Goal: Task Accomplishment & Management: Complete application form

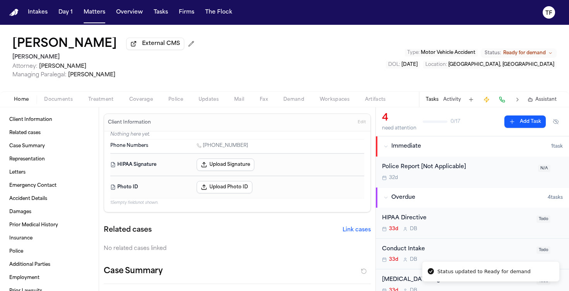
click at [91, 19] on button "Matters" at bounding box center [95, 12] width 28 height 14
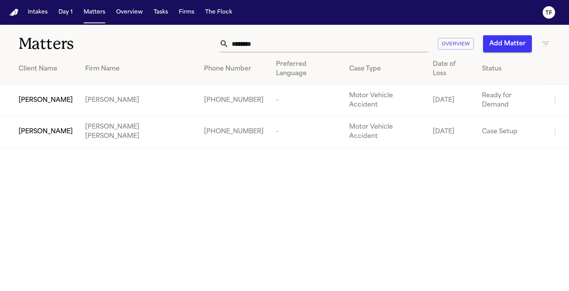
click at [514, 39] on button "Add Matter" at bounding box center [507, 43] width 49 height 17
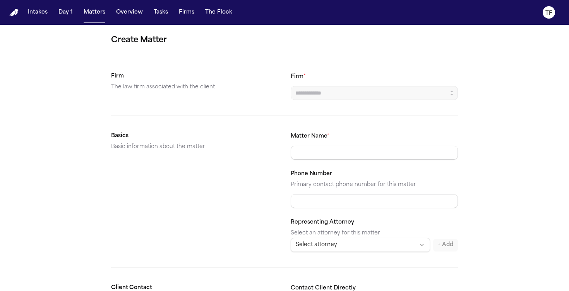
click at [359, 91] on input "Firm *" at bounding box center [374, 93] width 167 height 14
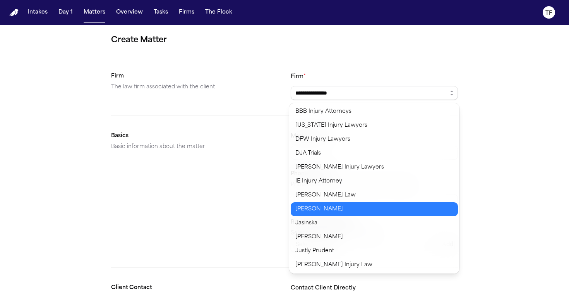
drag, startPoint x: 326, startPoint y: 208, endPoint x: 326, endPoint y: 197, distance: 10.5
click at [326, 208] on body "**********" at bounding box center [284, 145] width 569 height 291
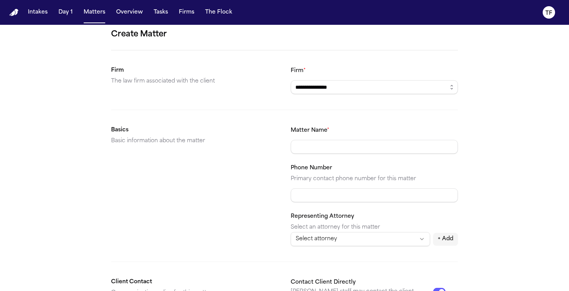
scroll to position [12, 0]
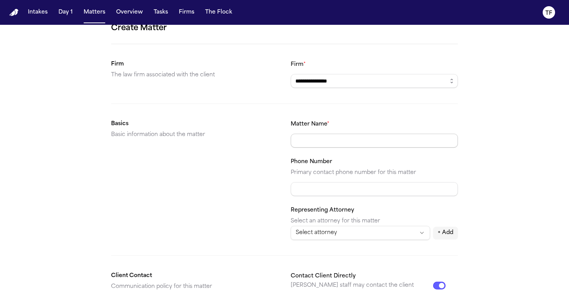
type input "**********"
click at [322, 137] on input "Matter Name *" at bounding box center [374, 141] width 167 height 14
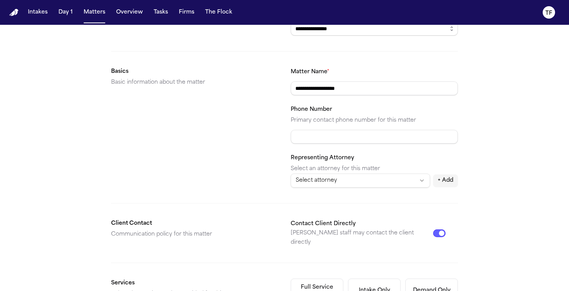
scroll to position [87, 0]
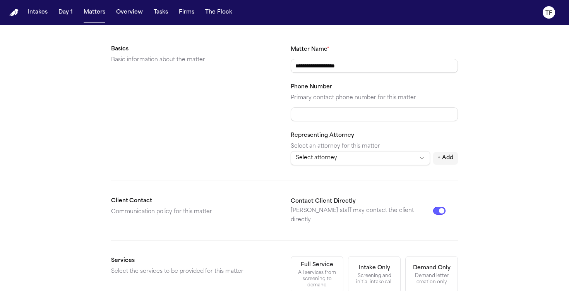
type input "**********"
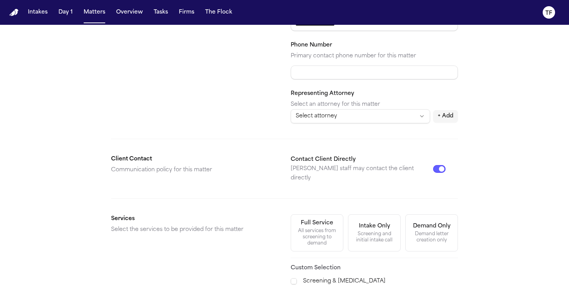
scroll to position [167, 0]
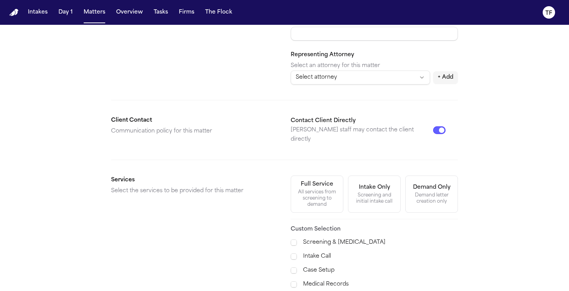
click at [442, 126] on button "Contact Client Directly" at bounding box center [439, 130] width 12 height 8
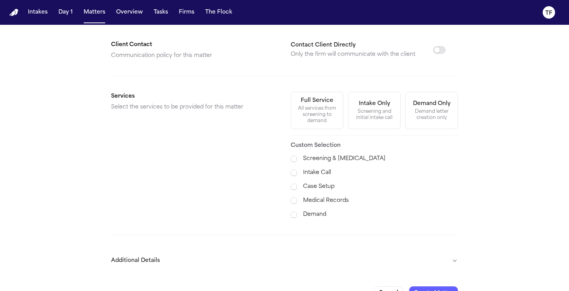
scroll to position [261, 0]
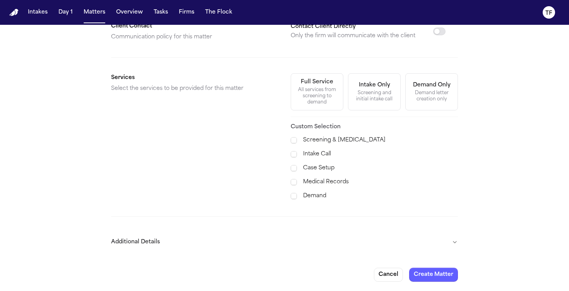
click at [309, 88] on div "All services from screening to demand" at bounding box center [317, 96] width 43 height 19
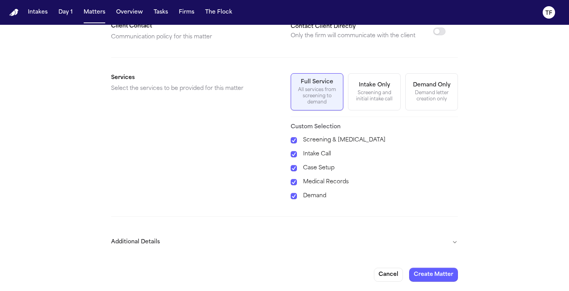
click at [316, 155] on label "Intake Call" at bounding box center [380, 153] width 155 height 9
click at [453, 243] on button "Additional Details" at bounding box center [284, 242] width 347 height 20
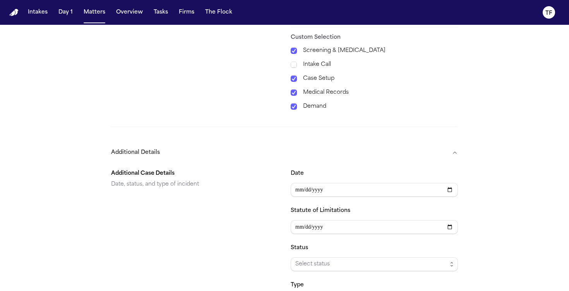
scroll to position [352, 0]
click at [454, 187] on input "Date" at bounding box center [374, 189] width 167 height 14
click at [452, 188] on input "Date" at bounding box center [374, 189] width 167 height 14
type input "**********"
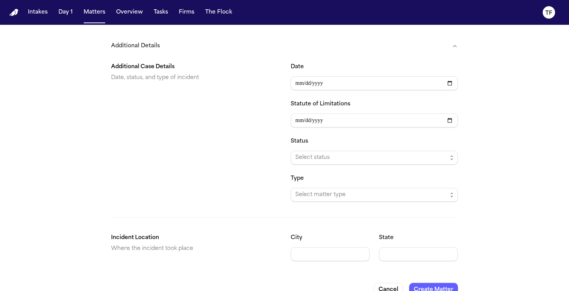
scroll to position [472, 0]
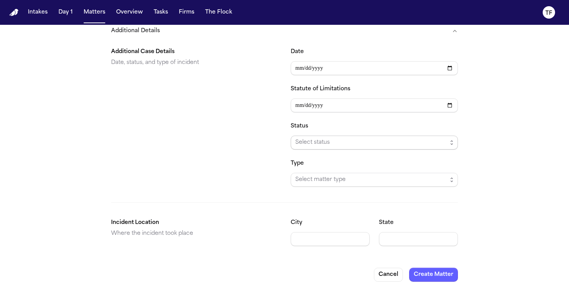
click at [340, 138] on span "Select status" at bounding box center [371, 142] width 152 height 9
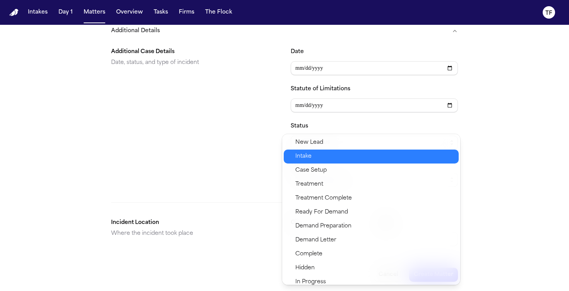
click at [335, 173] on span "Case Setup" at bounding box center [374, 170] width 159 height 9
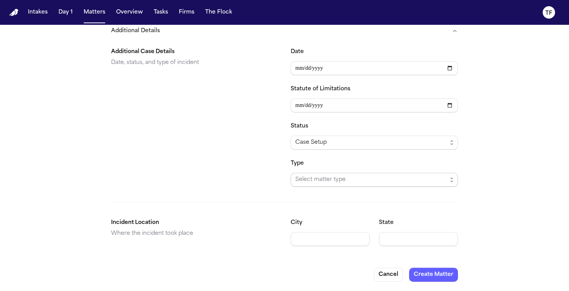
click at [334, 183] on span "Select matter type" at bounding box center [371, 179] width 152 height 9
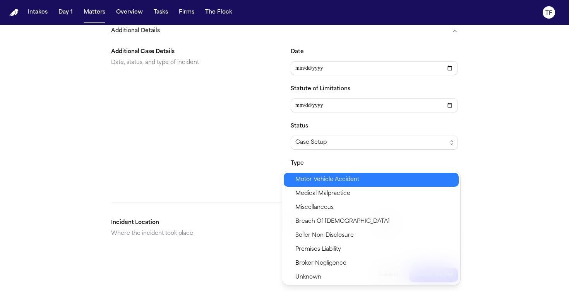
click at [338, 179] on span "Motor Vehicle Accident" at bounding box center [327, 179] width 64 height 9
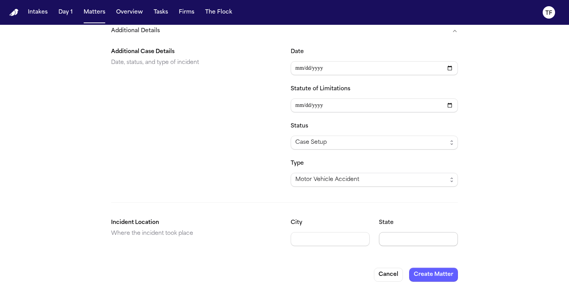
click at [415, 237] on input "State" at bounding box center [418, 239] width 79 height 14
type input "**"
click at [424, 278] on button "Create Matter" at bounding box center [433, 275] width 49 height 14
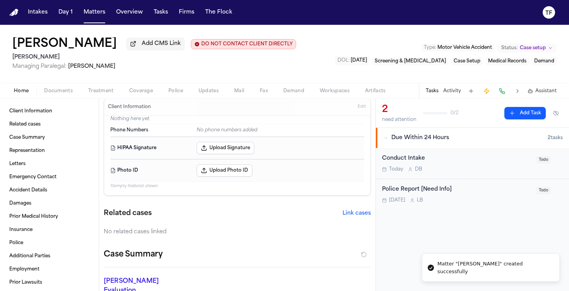
scroll to position [7, 0]
click at [446, 94] on button "Activity" at bounding box center [452, 91] width 18 height 6
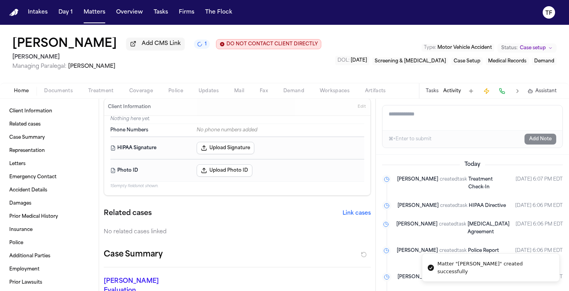
click at [429, 130] on textarea "Add a note to this matter" at bounding box center [472, 117] width 180 height 25
paste textarea "**********"
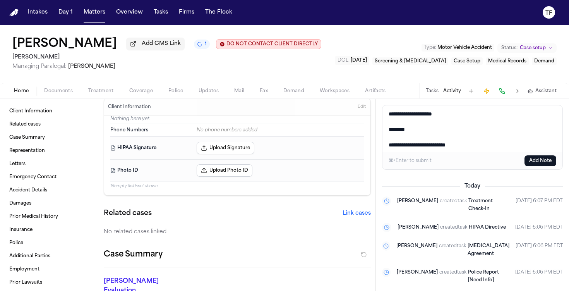
scroll to position [214, 0]
type textarea "**********"
click at [532, 166] on button "Add Note" at bounding box center [541, 160] width 32 height 11
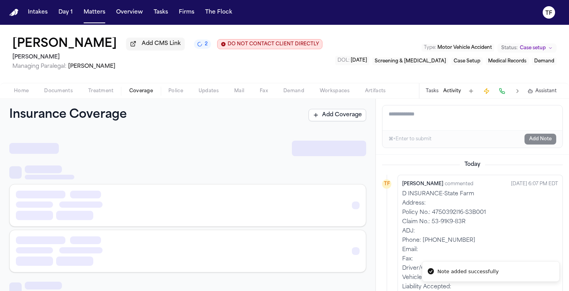
click at [143, 94] on span "Coverage" at bounding box center [141, 91] width 24 height 6
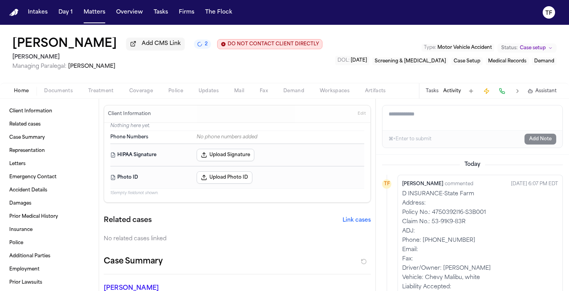
click at [27, 94] on span "Home" at bounding box center [21, 91] width 15 height 6
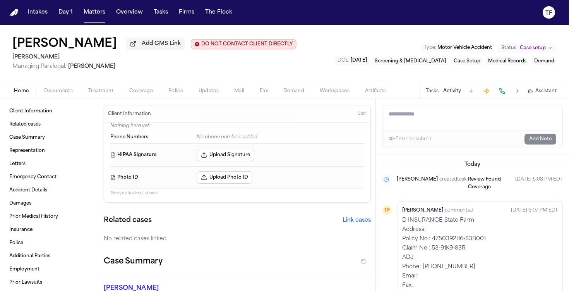
click at [127, 97] on div "Home Documents Treatment Coverage Police Updates Mail Fax Demand Workspaces Art…" at bounding box center [284, 90] width 569 height 15
click at [335, 65] on div "DOL : [DATE] Screening & [MEDICAL_DATA] Case Setup Medical Records Demand" at bounding box center [445, 60] width 221 height 9
click at [144, 94] on span "Coverage" at bounding box center [141, 91] width 24 height 6
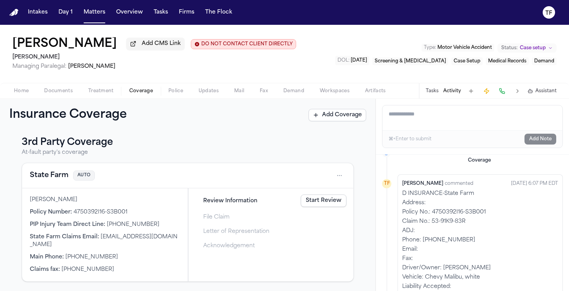
scroll to position [105, 0]
click at [34, 93] on button "Home" at bounding box center [21, 90] width 30 height 9
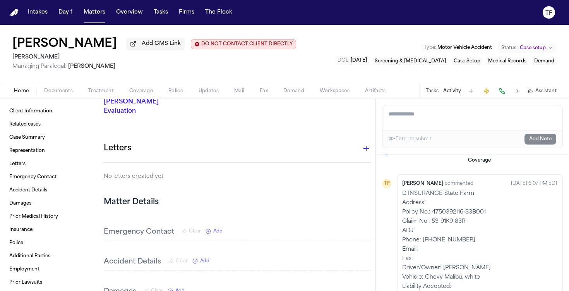
scroll to position [187, 0]
click at [364, 145] on icon "button" at bounding box center [366, 147] width 5 height 5
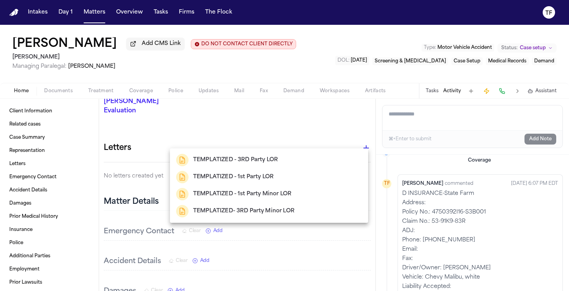
click at [298, 126] on div at bounding box center [284, 145] width 569 height 291
